Goal: Task Accomplishment & Management: Manage account settings

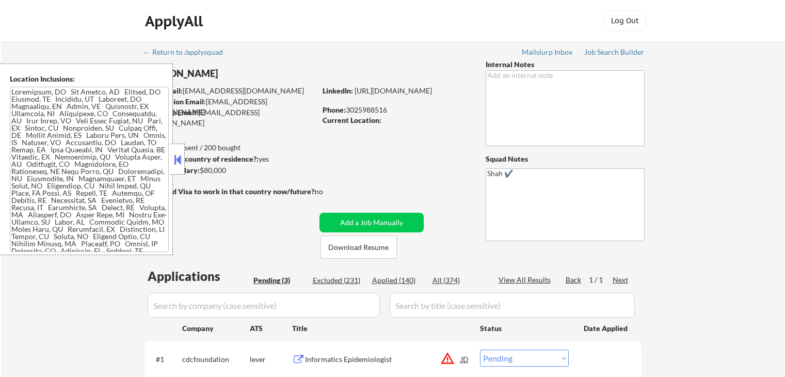
select select ""pending""
click at [176, 160] on button at bounding box center [177, 159] width 11 height 15
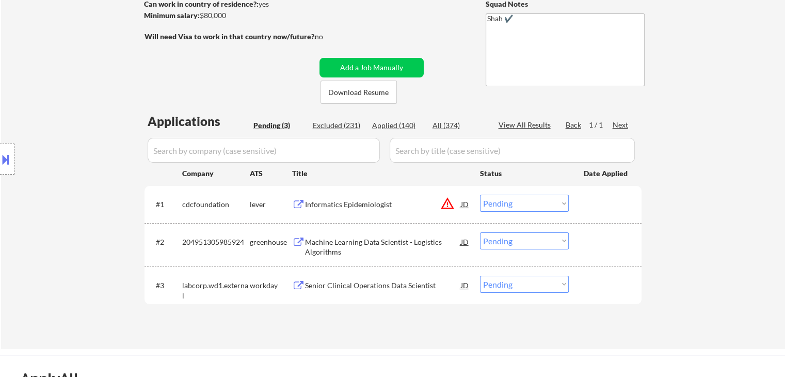
scroll to position [207, 0]
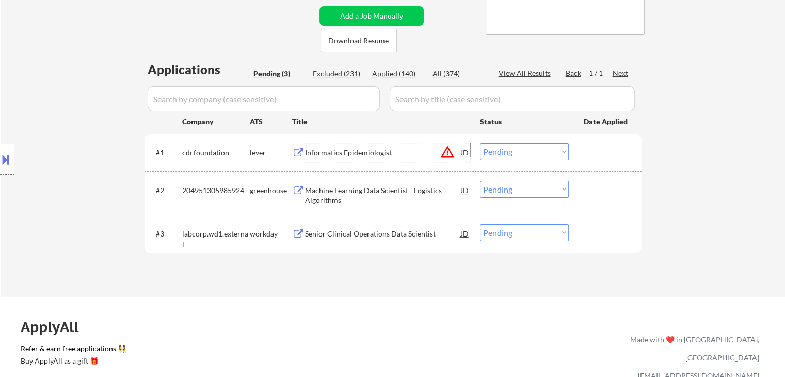
click at [363, 155] on div "Informatics Epidemiologist" at bounding box center [383, 153] width 156 height 10
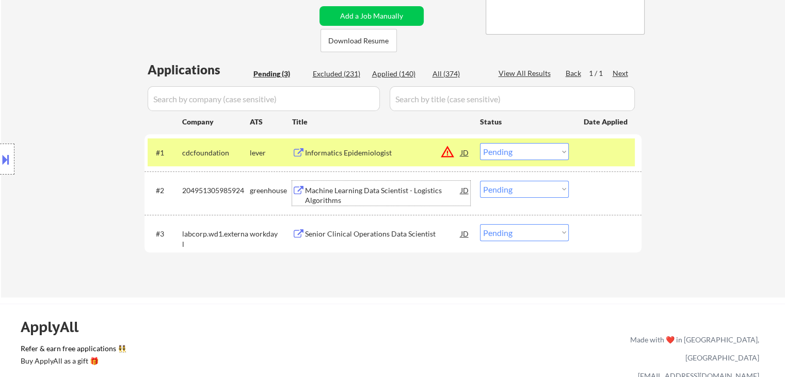
drag, startPoint x: 362, startPoint y: 184, endPoint x: 336, endPoint y: 209, distance: 36.5
click at [362, 185] on div "Machine Learning Data Scientist - Logistics Algorithms" at bounding box center [383, 195] width 156 height 20
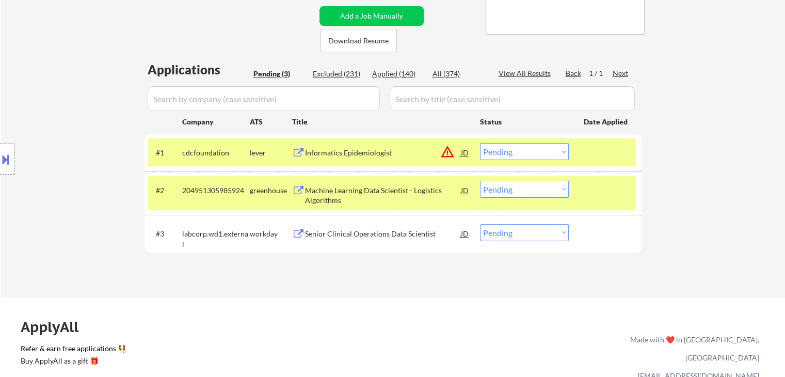
click at [328, 235] on div "Senior Clinical Operations Data Scientist" at bounding box center [383, 234] width 156 height 10
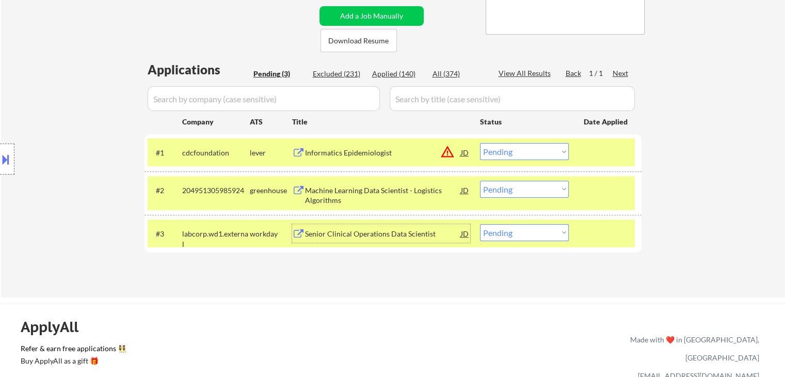
click at [499, 155] on select "Choose an option... Pending Applied Excluded (Questions) Excluded (Expired) Exc…" at bounding box center [524, 151] width 89 height 17
click at [480, 143] on select "Choose an option... Pending Applied Excluded (Questions) Excluded (Expired) Exc…" at bounding box center [524, 151] width 89 height 17
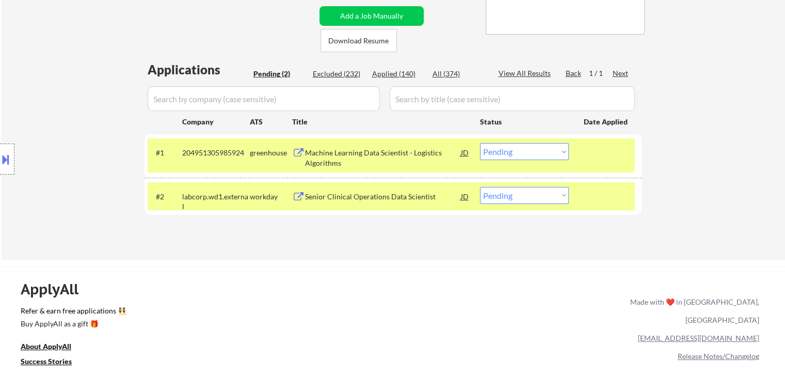
click at [514, 153] on select "Choose an option... Pending Applied Excluded (Questions) Excluded (Expired) Exc…" at bounding box center [524, 151] width 89 height 17
click at [480, 143] on select "Choose an option... Pending Applied Excluded (Questions) Excluded (Expired) Exc…" at bounding box center [524, 151] width 89 height 17
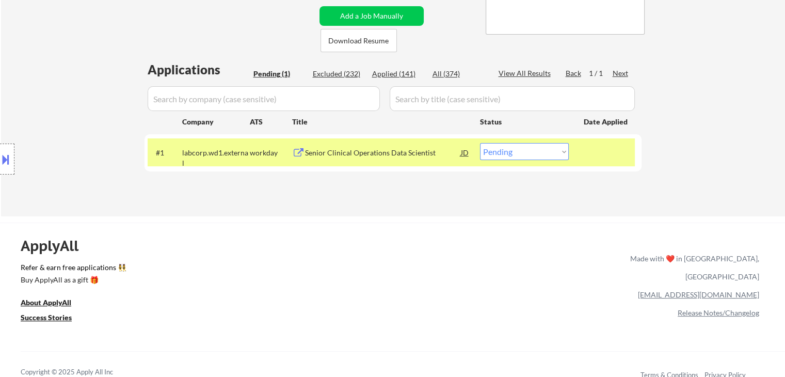
click at [506, 155] on select "Choose an option... Pending Applied Excluded (Questions) Excluded (Expired) Exc…" at bounding box center [524, 151] width 89 height 17
select select ""applied""
click at [480, 143] on select "Choose an option... Pending Applied Excluded (Questions) Excluded (Expired) Exc…" at bounding box center [524, 151] width 89 height 17
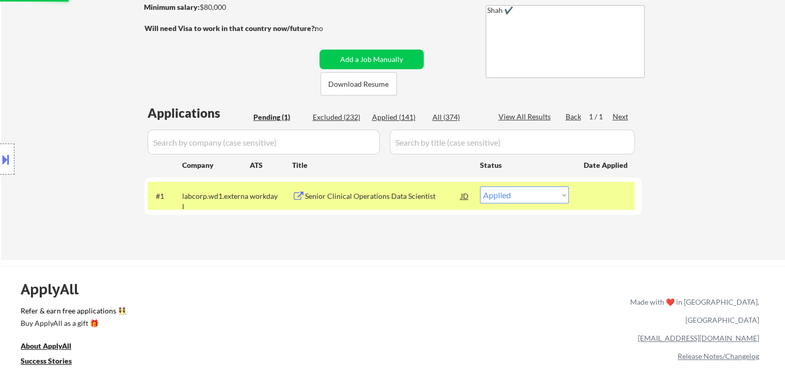
scroll to position [103, 0]
